Goal: Task Accomplishment & Management: Manage account settings

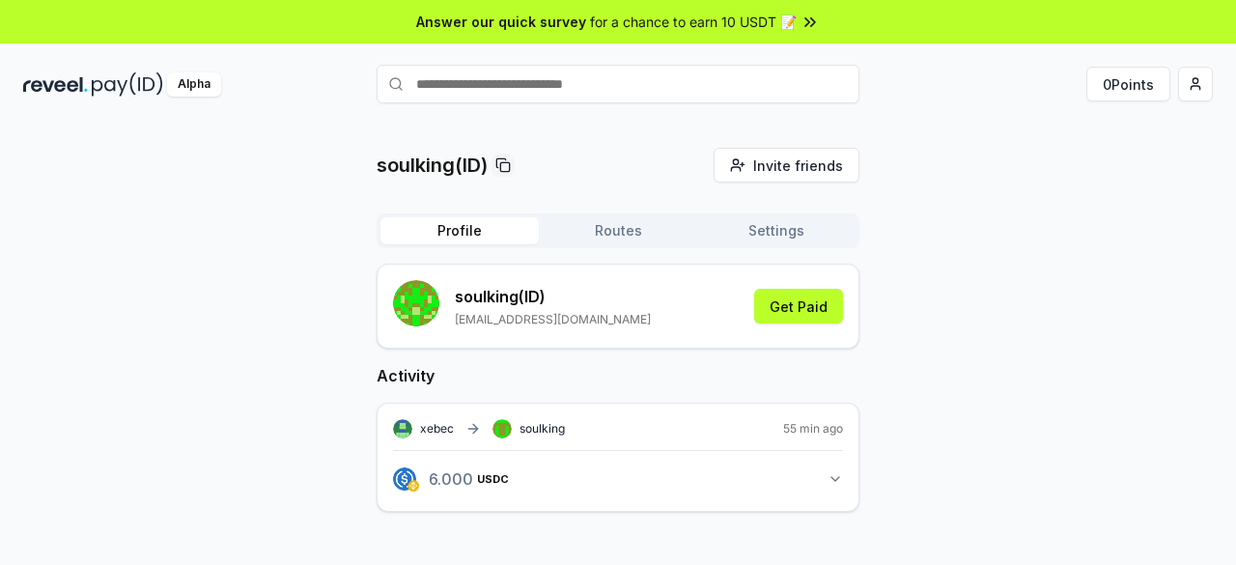
scroll to position [55, 0]
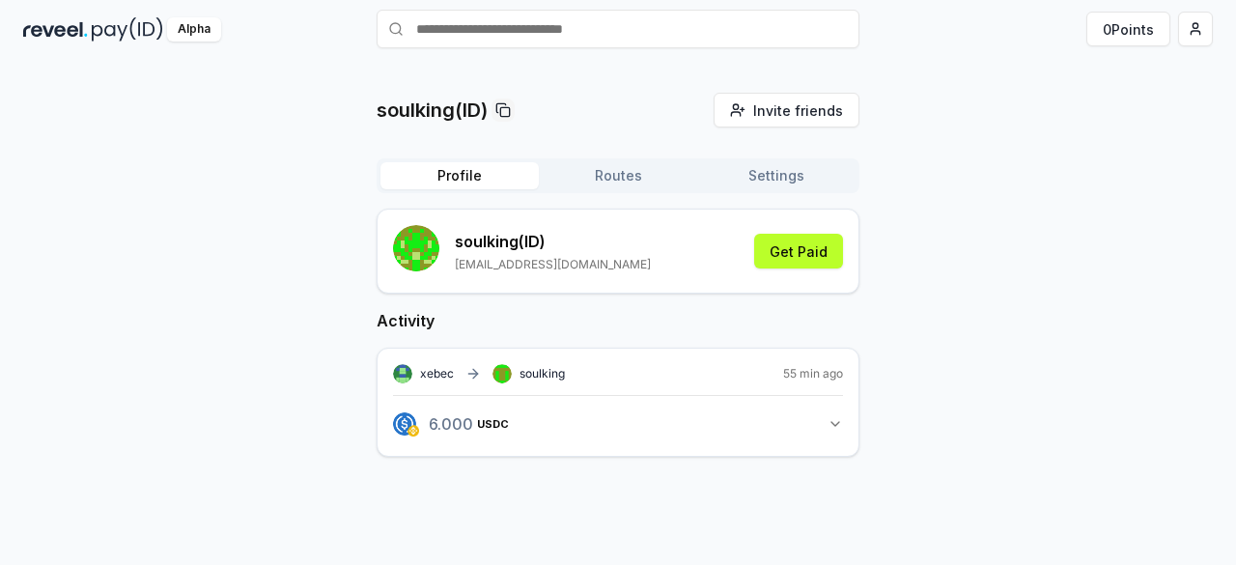
click at [477, 368] on icon at bounding box center [472, 373] width 15 height 15
click at [832, 416] on icon "button" at bounding box center [835, 423] width 15 height 15
